Goal: Find specific page/section: Find specific page/section

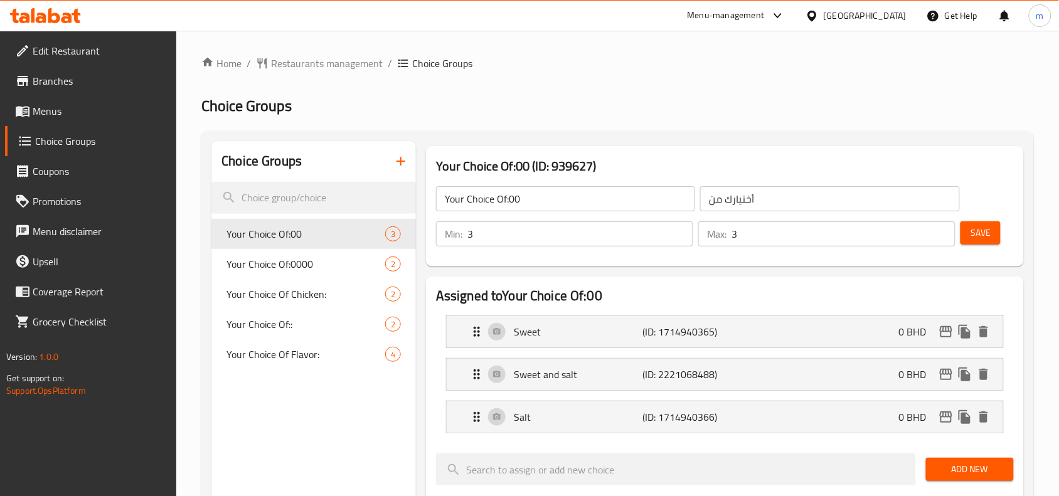
click at [49, 18] on icon at bounding box center [54, 15] width 12 height 15
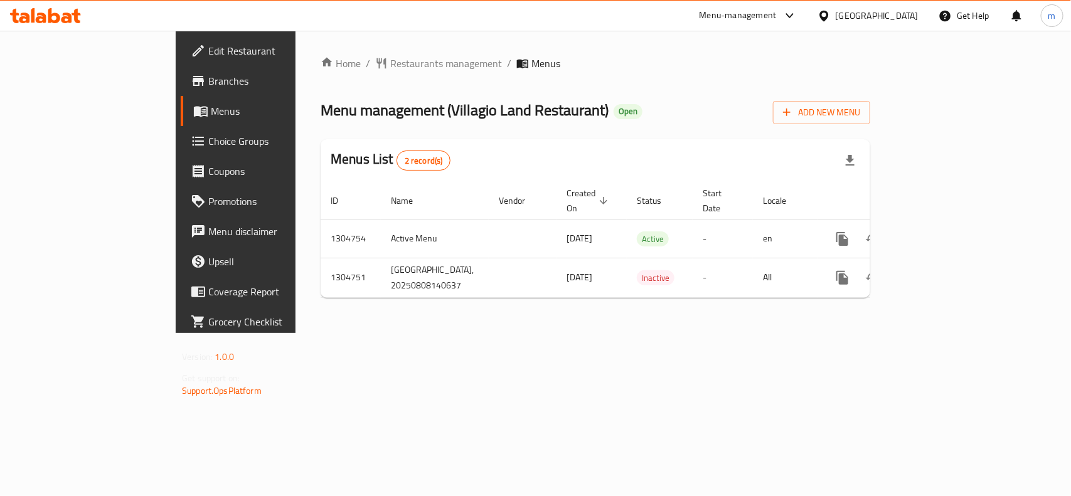
click at [208, 147] on span "Choice Groups" at bounding box center [276, 141] width 136 height 15
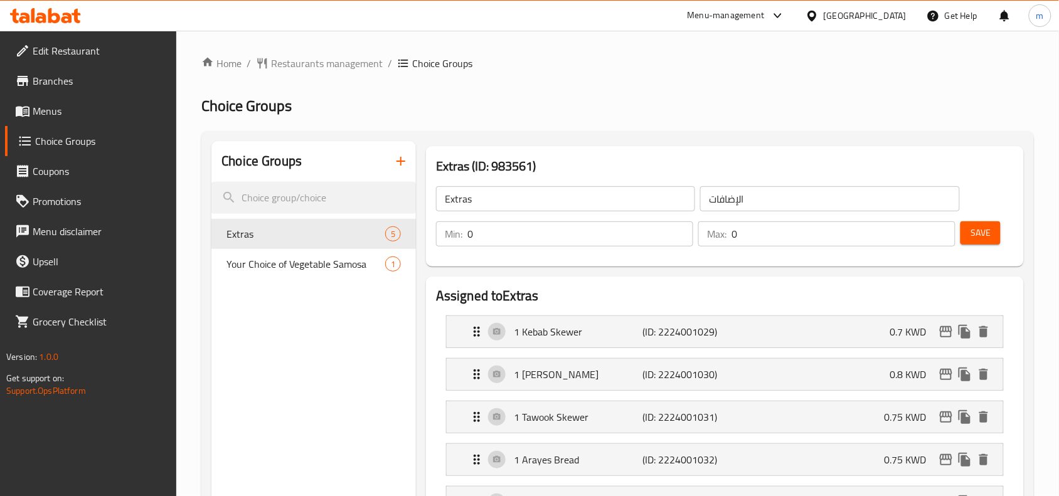
drag, startPoint x: 283, startPoint y: 365, endPoint x: 319, endPoint y: 364, distance: 35.8
